Goal: Information Seeking & Learning: Compare options

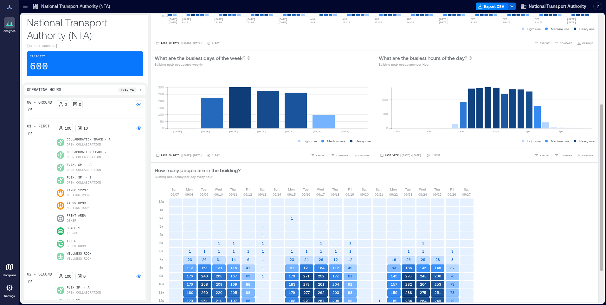
scroll to position [210, 0]
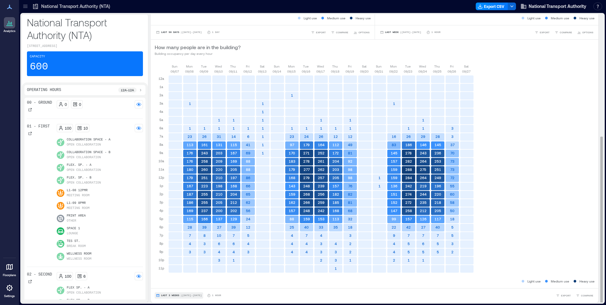
click at [169, 295] on span "Last 3 Weeks" at bounding box center [170, 295] width 18 height 0
click at [170, 284] on span "Custom" at bounding box center [168, 283] width 14 height 4
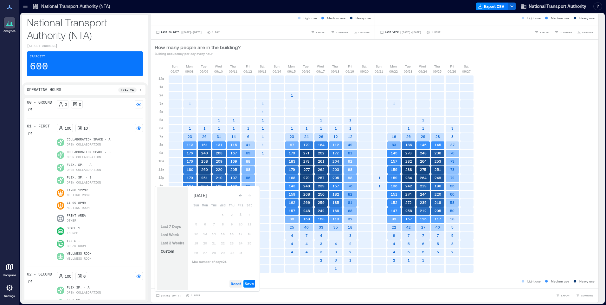
click at [237, 283] on span "Reset" at bounding box center [236, 283] width 10 height 5
click at [240, 214] on button "3" at bounding box center [240, 214] width 9 height 9
click at [251, 283] on span "Save" at bounding box center [249, 283] width 9 height 5
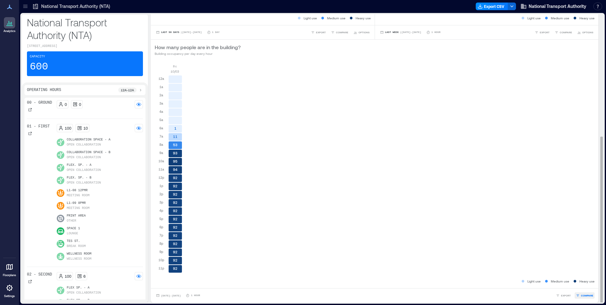
click at [585, 295] on span "COMPARE" at bounding box center [587, 295] width 12 height 4
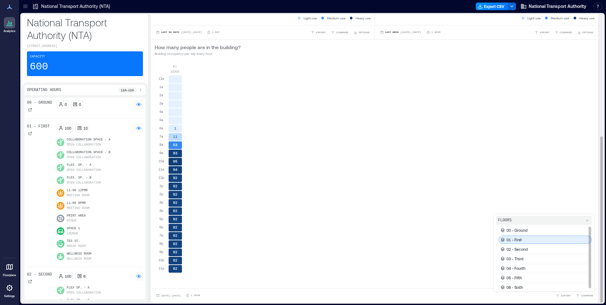
click at [524, 241] on div "01 - First" at bounding box center [544, 239] width 93 height 8
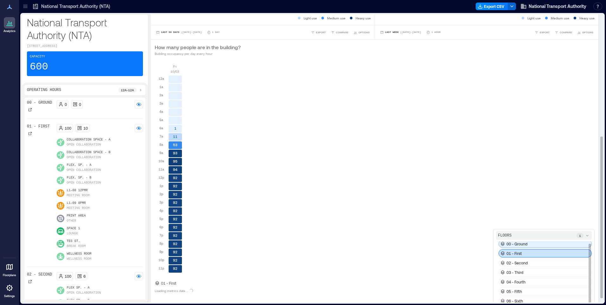
scroll to position [2, 0]
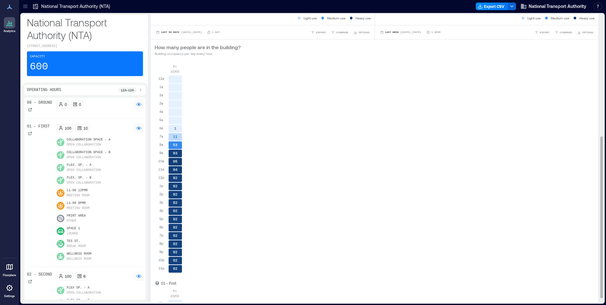
click at [524, 263] on div "[DATE] 12a 1a 2a 3a 4a 5a 6a 7a 8a 9a 10a 11a 12p 1p 2p 3p 4p 5p 6p 7p 8p 9p 10…" at bounding box center [375, 171] width 440 height 214
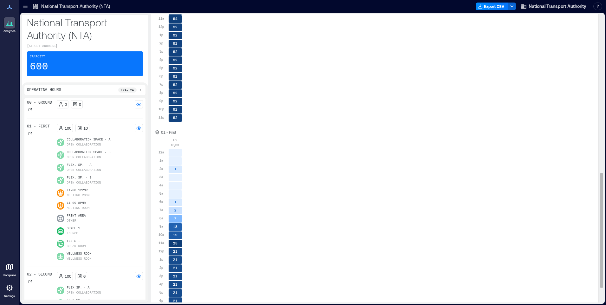
scroll to position [435, 0]
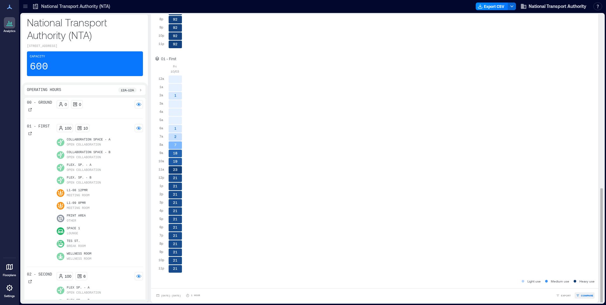
click at [584, 295] on span "COMPARE" at bounding box center [587, 295] width 12 height 4
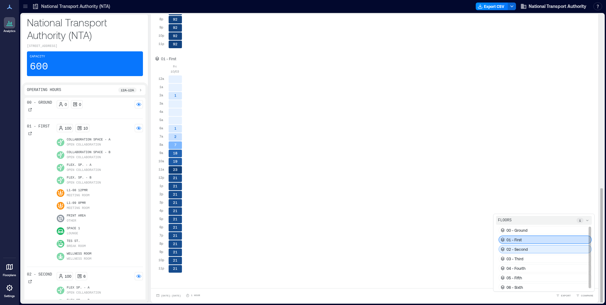
click at [518, 248] on p "02 - Second" at bounding box center [516, 249] width 21 height 5
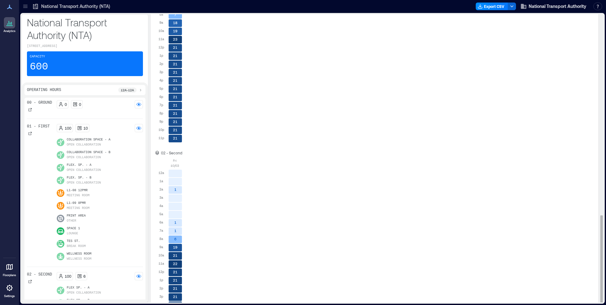
scroll to position [659, 0]
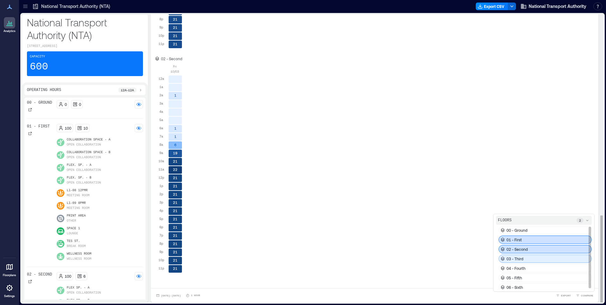
click at [524, 260] on div "03 - Third" at bounding box center [544, 258] width 93 height 8
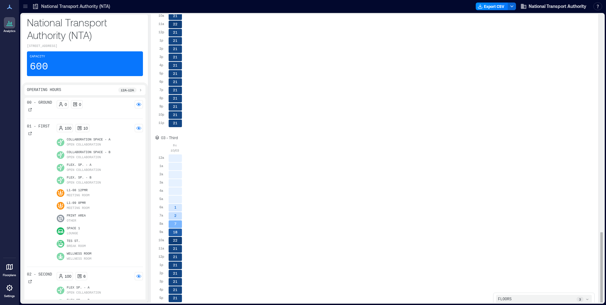
scroll to position [884, 0]
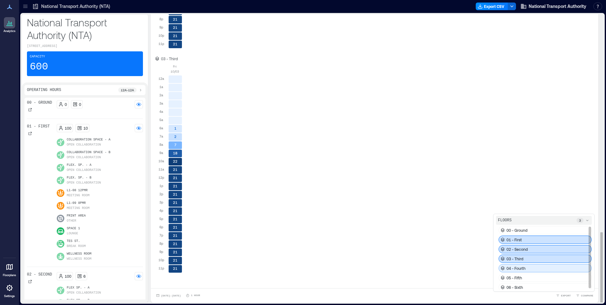
click at [524, 266] on div "04 - Fourth" at bounding box center [544, 268] width 93 height 8
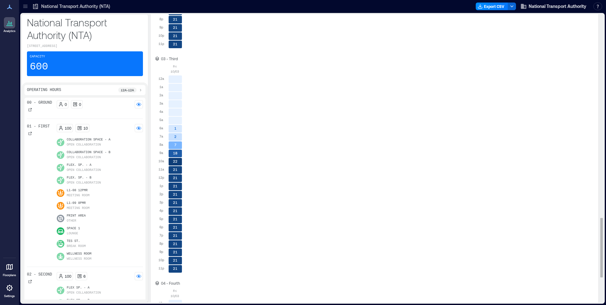
scroll to position [1108, 0]
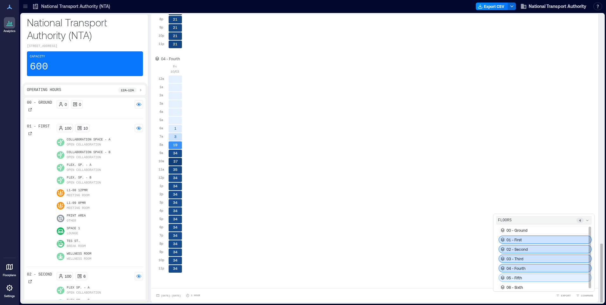
click at [523, 277] on div "05 - Fifth" at bounding box center [544, 277] width 93 height 8
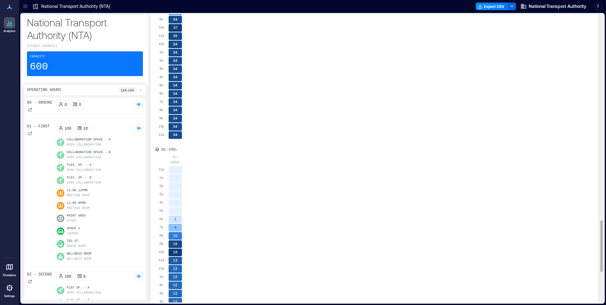
scroll to position [1332, 0]
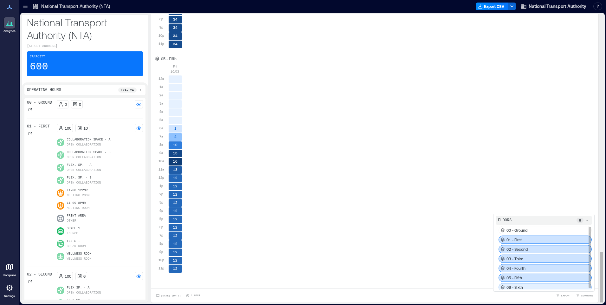
click at [520, 285] on div "06 - Sixth" at bounding box center [544, 287] width 93 height 8
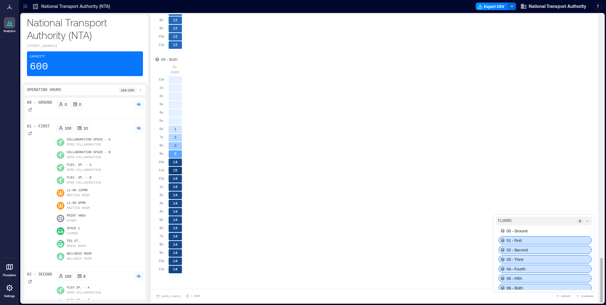
scroll to position [1557, 0]
